Goal: Task Accomplishment & Management: Manage account settings

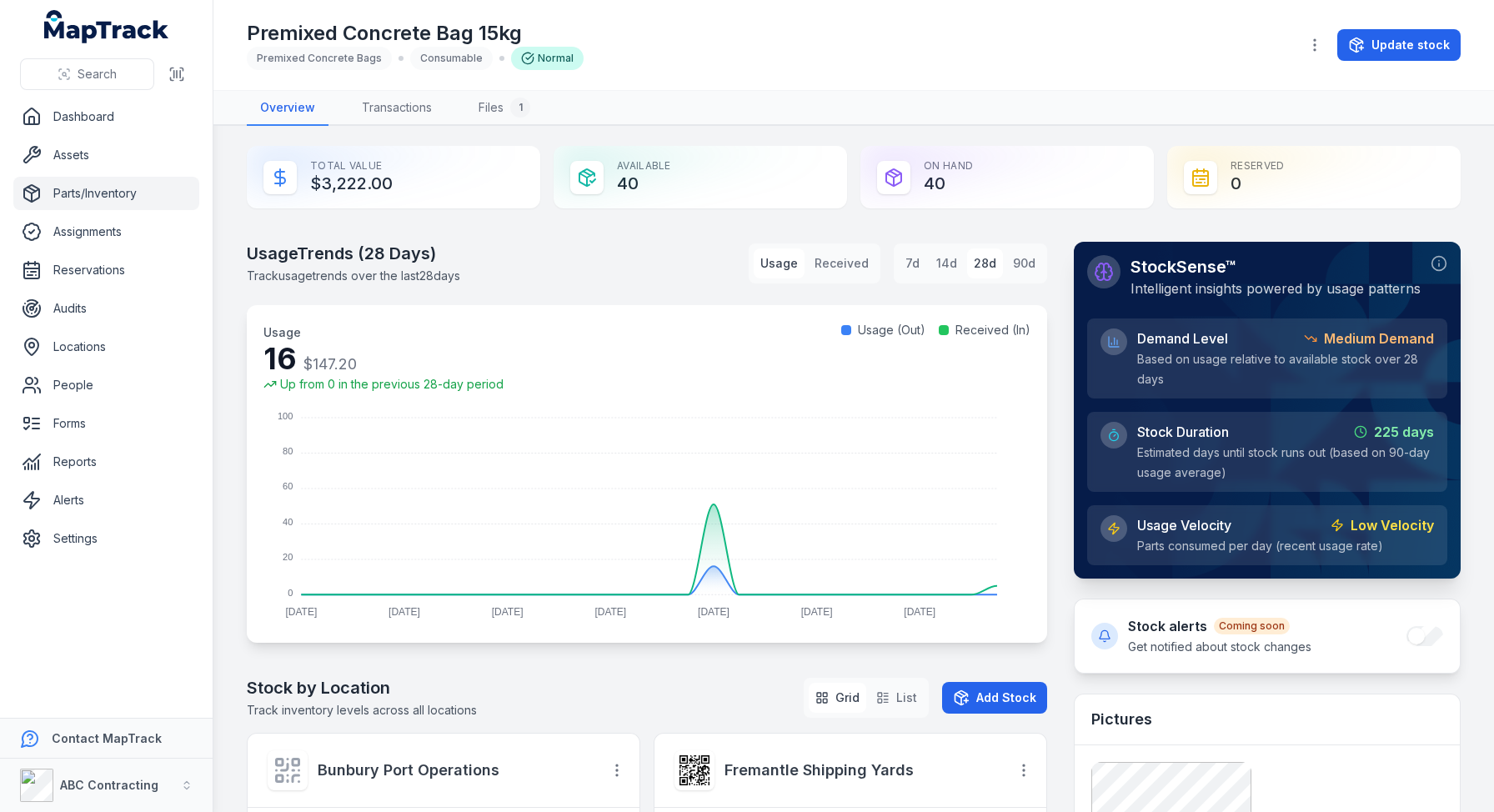
drag, startPoint x: 453, startPoint y: 189, endPoint x: 380, endPoint y: 187, distance: 73.0
click at [380, 187] on div "Total Value $3,222.00" at bounding box center [394, 177] width 294 height 63
drag, startPoint x: 354, startPoint y: 181, endPoint x: 388, endPoint y: 180, distance: 34.0
click at [358, 180] on div "Total Value $3,222.00" at bounding box center [394, 177] width 294 height 63
click at [109, 193] on link "Parts/Inventory" at bounding box center [106, 193] width 186 height 33
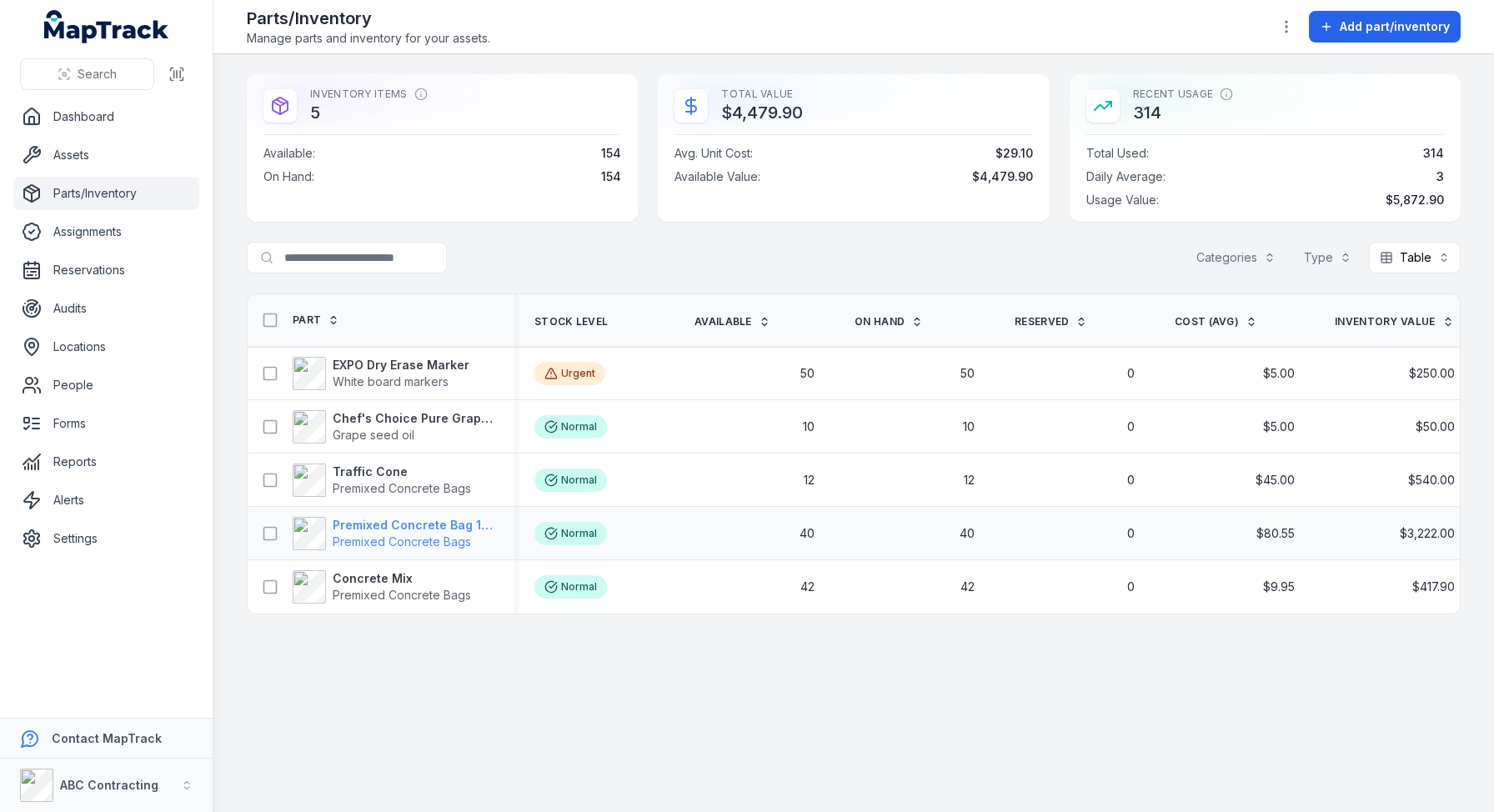
click at [375, 529] on strong "Premixed Concrete Bag 15kg" at bounding box center [414, 525] width 162 height 17
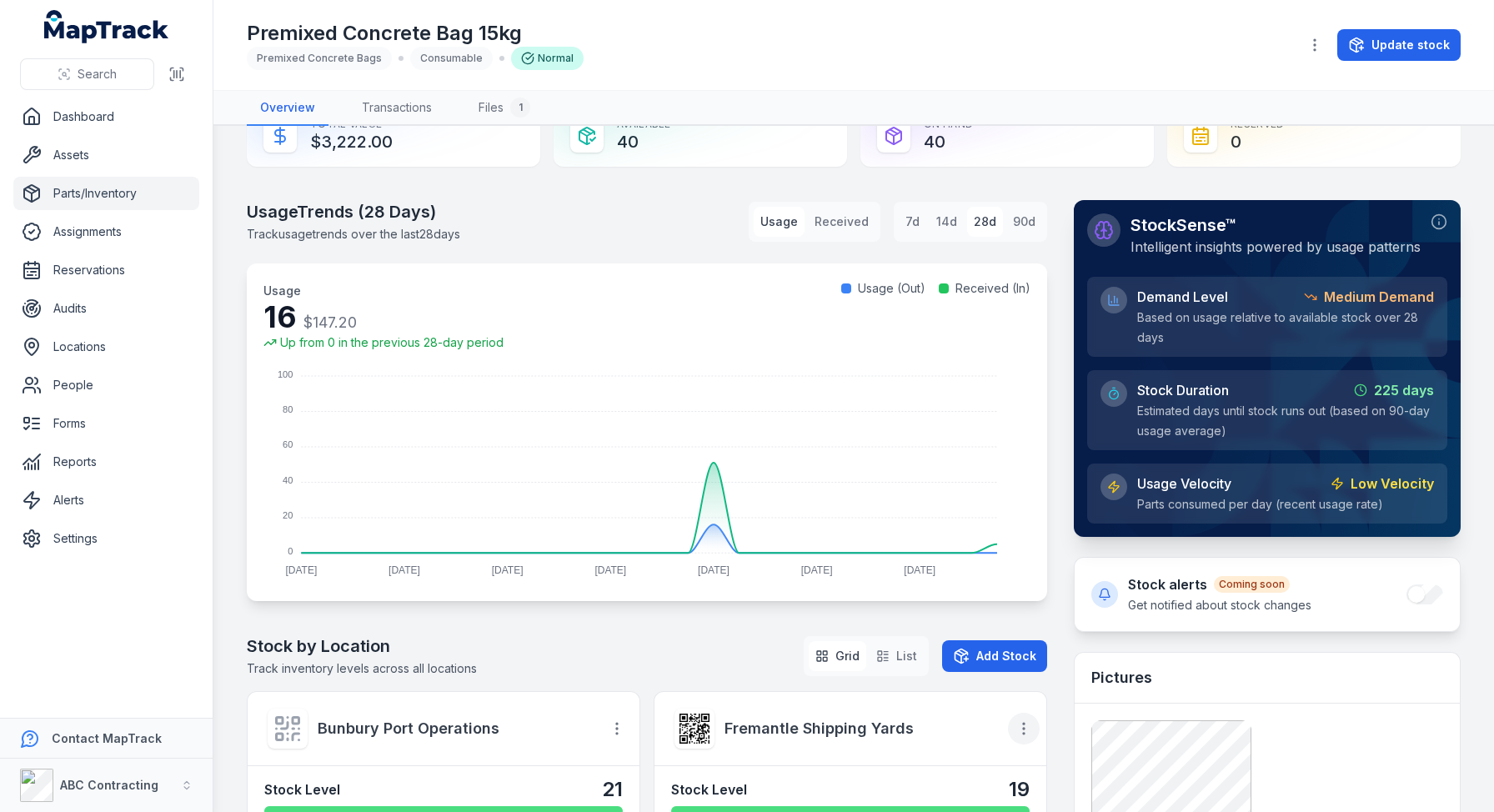
scroll to position [216, 0]
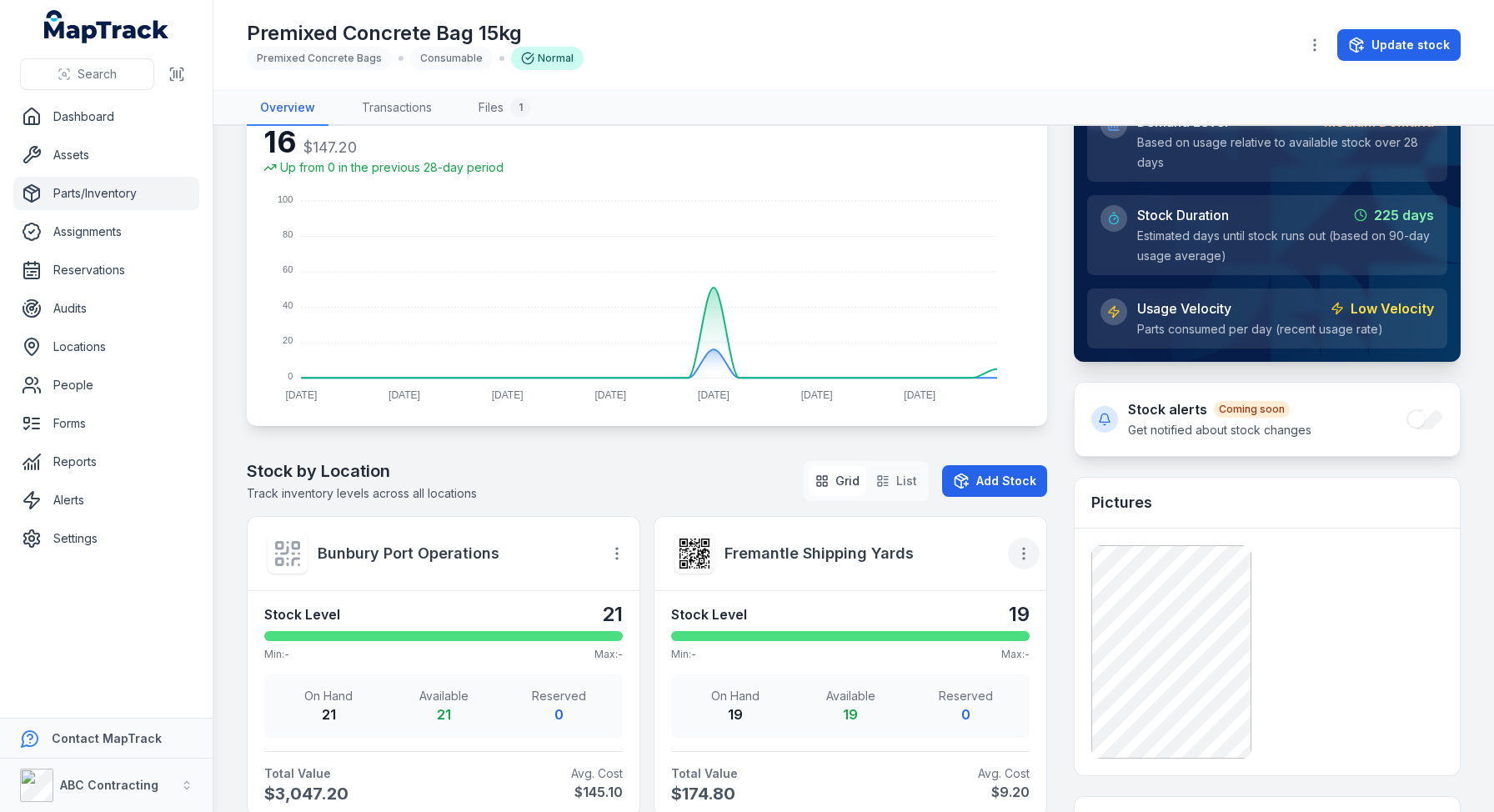
click at [1024, 551] on button "button" at bounding box center [1024, 554] width 31 height 31
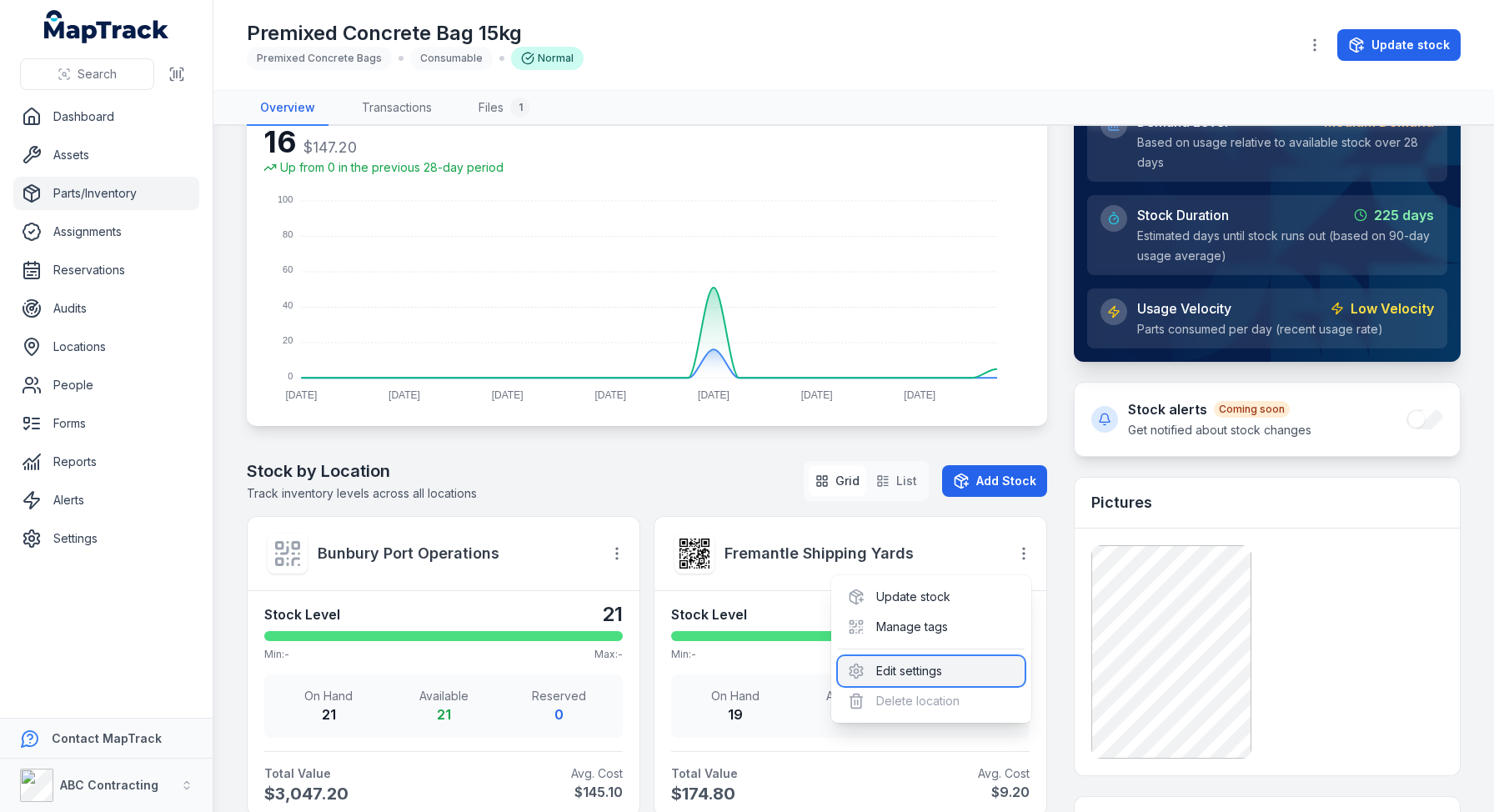
click at [905, 660] on div "Edit settings" at bounding box center [931, 671] width 187 height 30
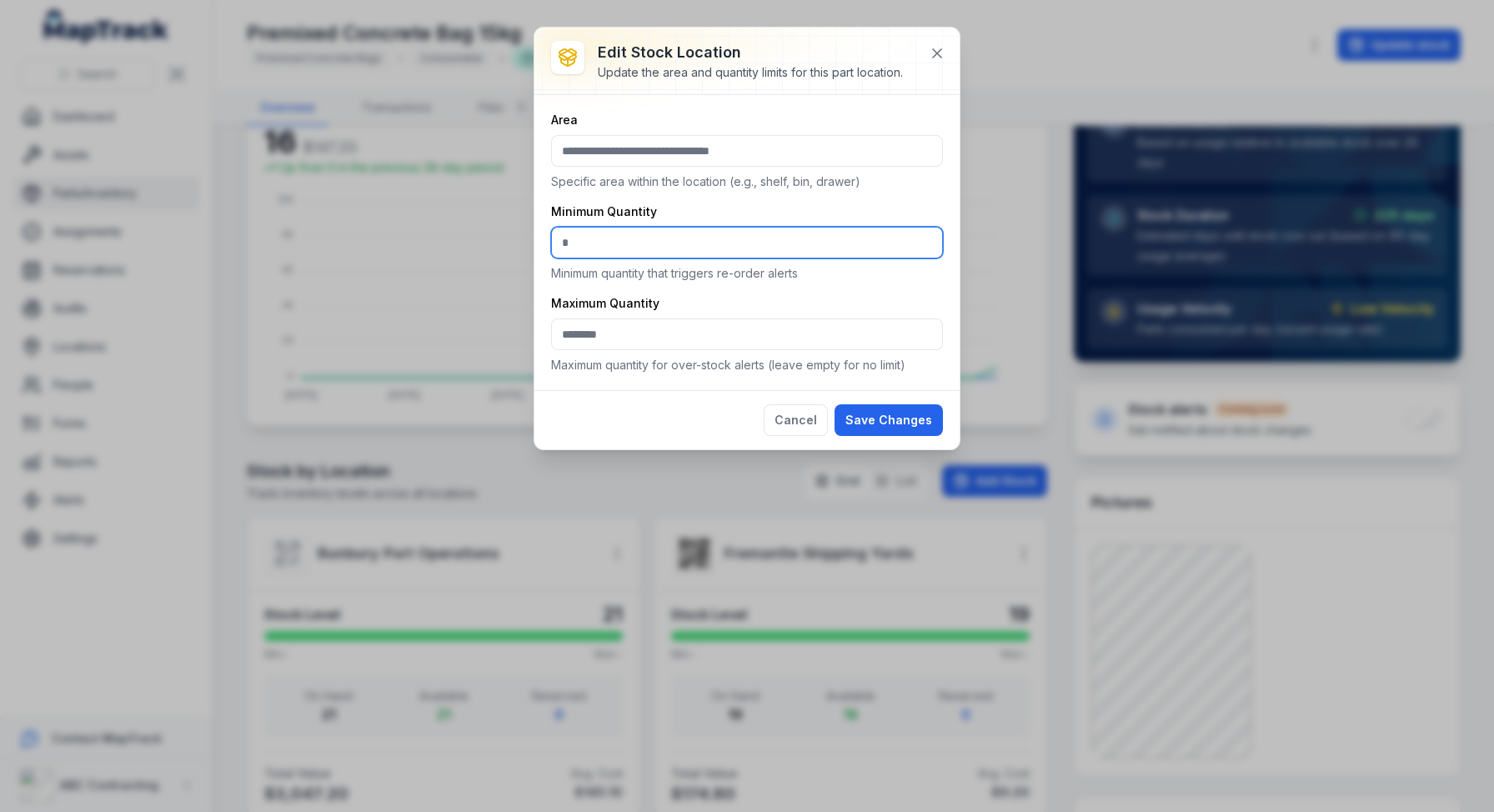
click at [632, 247] on input "*" at bounding box center [747, 243] width 392 height 31
drag, startPoint x: 627, startPoint y: 240, endPoint x: 487, endPoint y: 222, distance: 141.2
click at [488, 222] on div "Edit stock location Update the area and quantity limits for this part location.…" at bounding box center [747, 406] width 1494 height 812
type input "**"
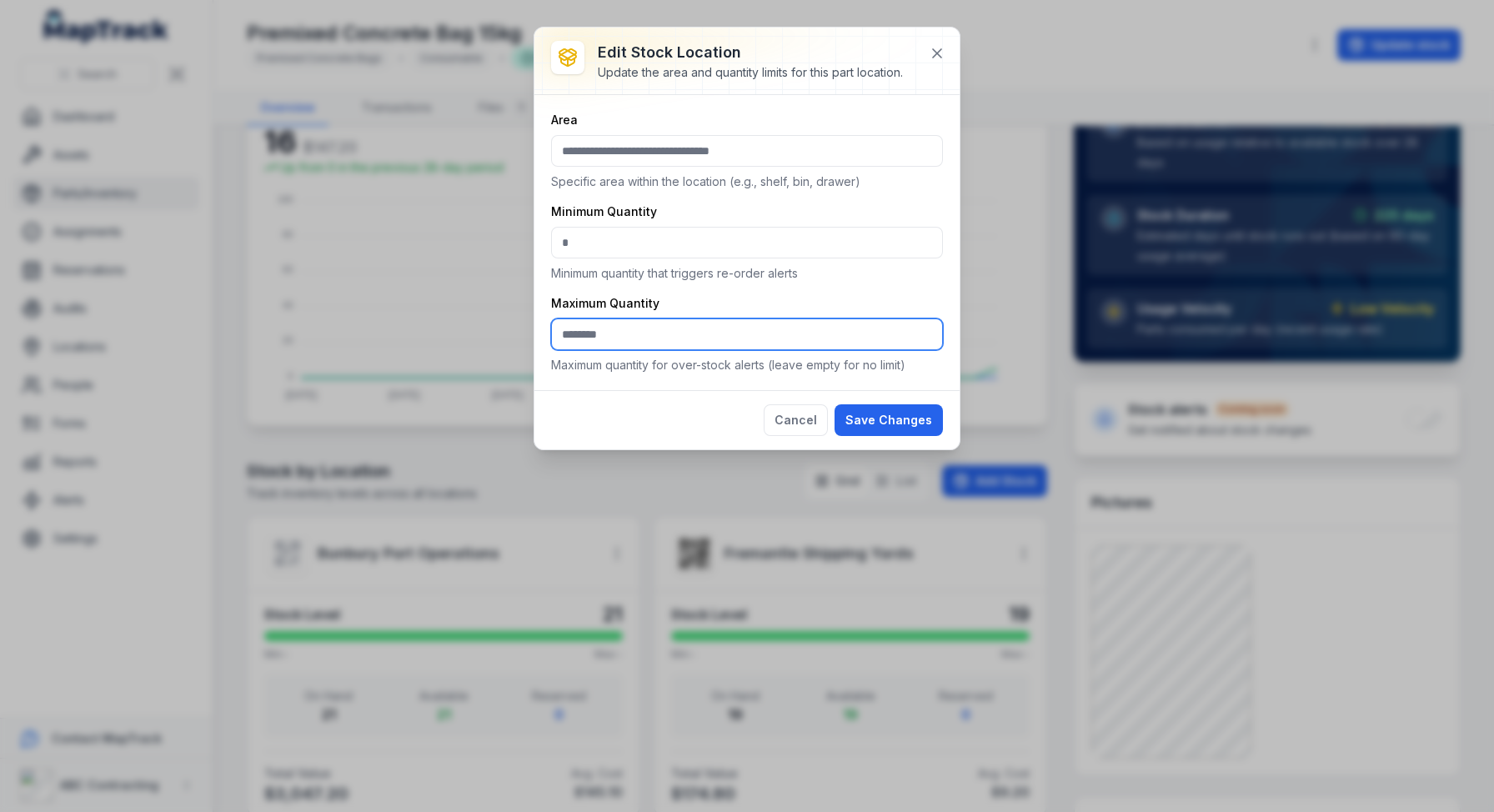
click at [745, 342] on input ":r185:-form-item-label" at bounding box center [747, 334] width 392 height 31
type input "***"
click at [907, 392] on div "Cancel Save Changes" at bounding box center [747, 420] width 425 height 59
click at [907, 429] on button "Save Changes" at bounding box center [889, 420] width 109 height 31
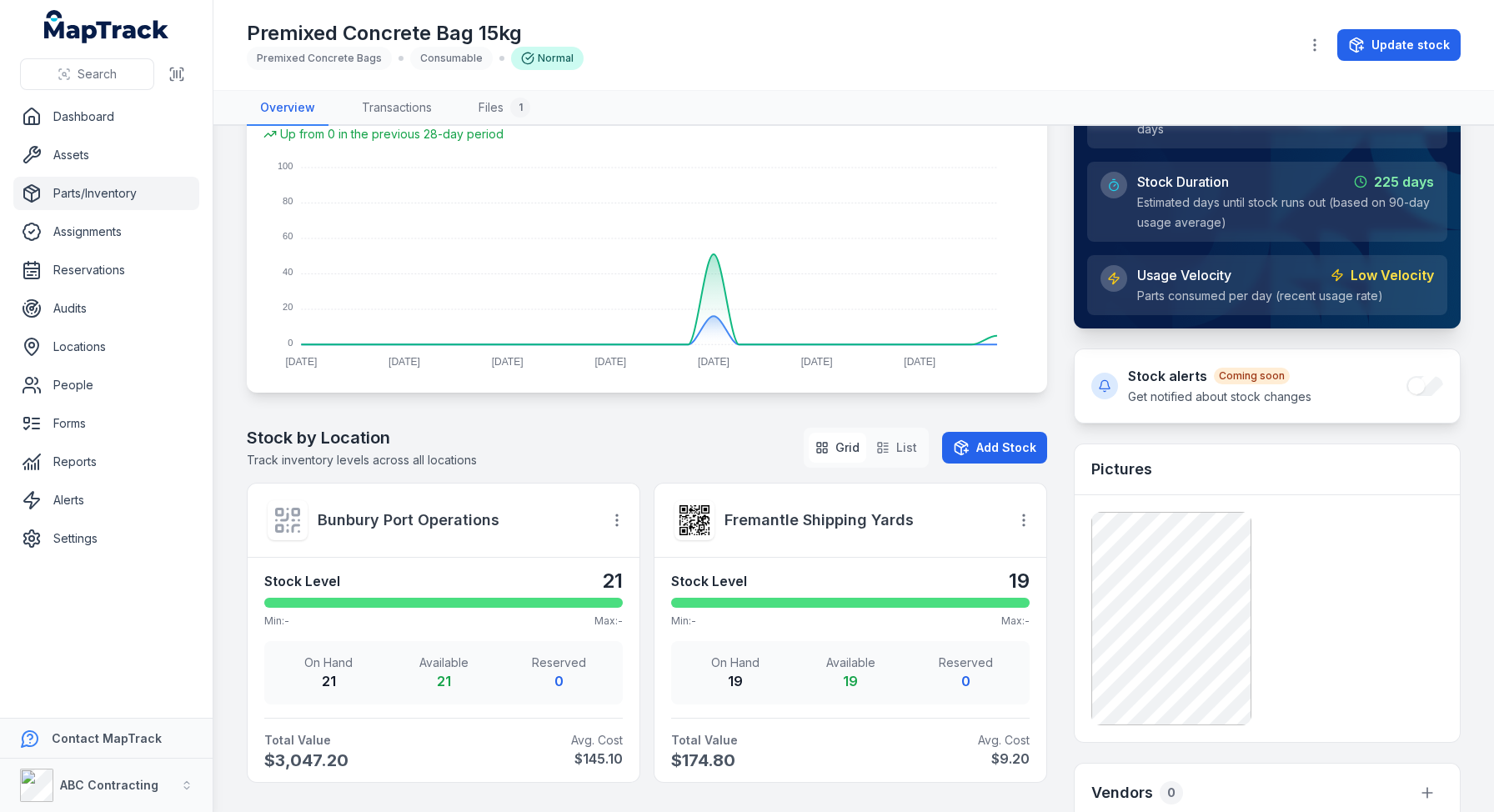
scroll to position [261, 0]
